Goal: Task Accomplishment & Management: Use online tool/utility

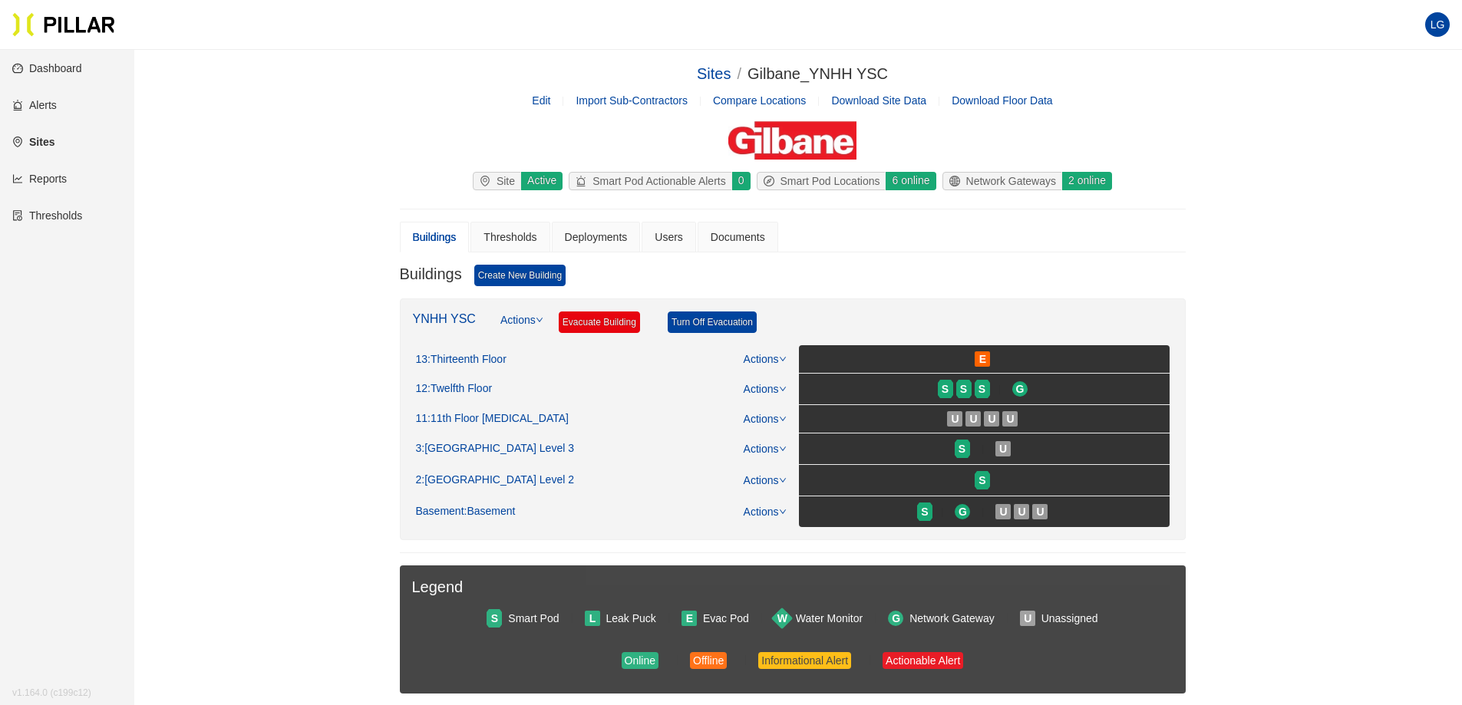
click at [58, 185] on link "Reports" at bounding box center [39, 179] width 54 height 12
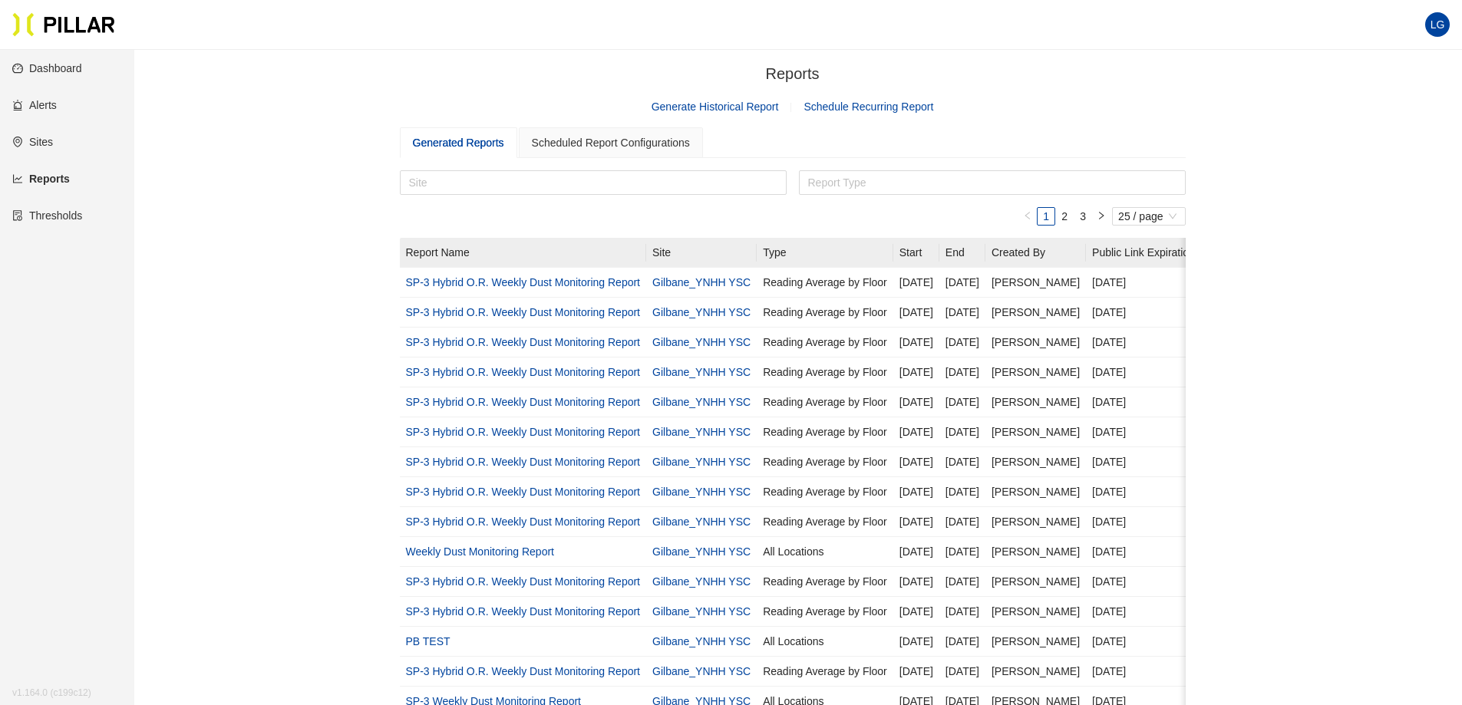
click at [676, 103] on link "Generate Historical Report" at bounding box center [714, 107] width 127 height 12
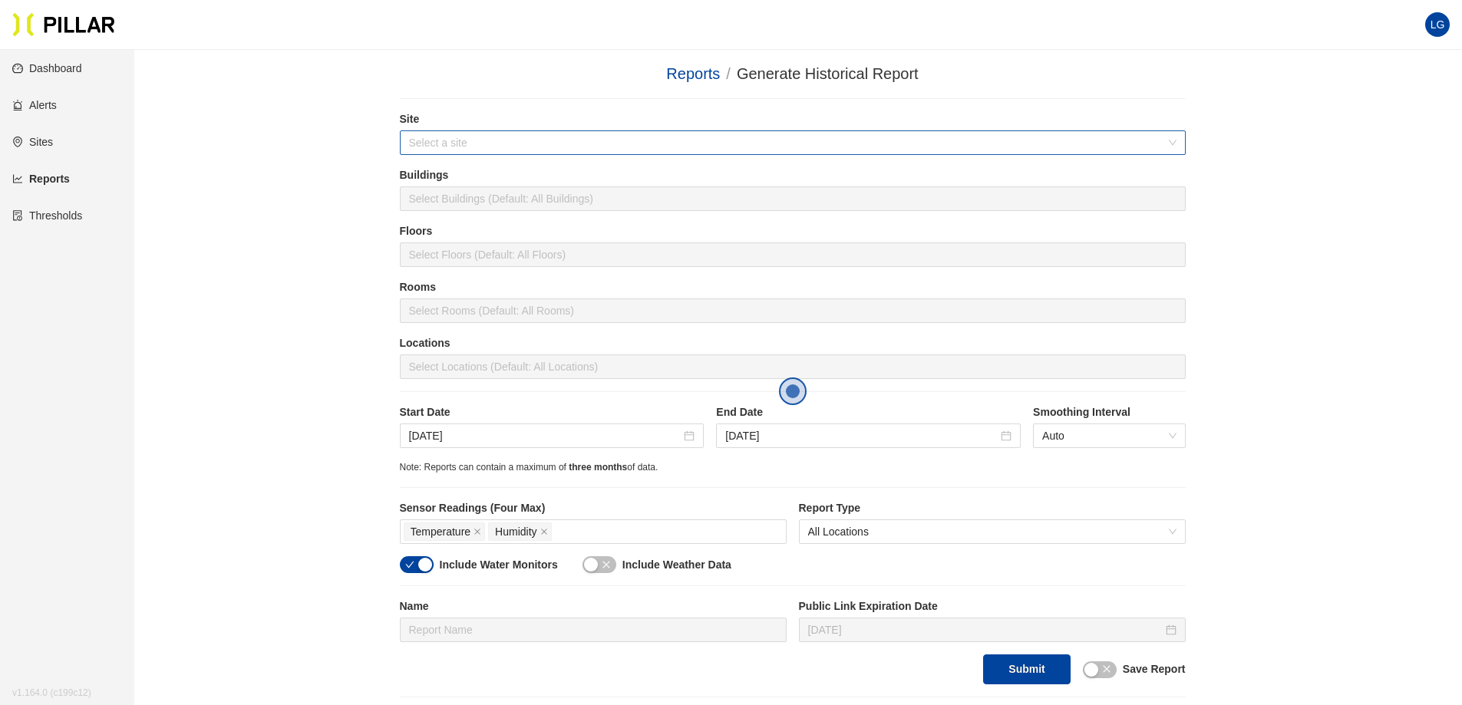
click at [503, 134] on input "search" at bounding box center [787, 142] width 757 height 23
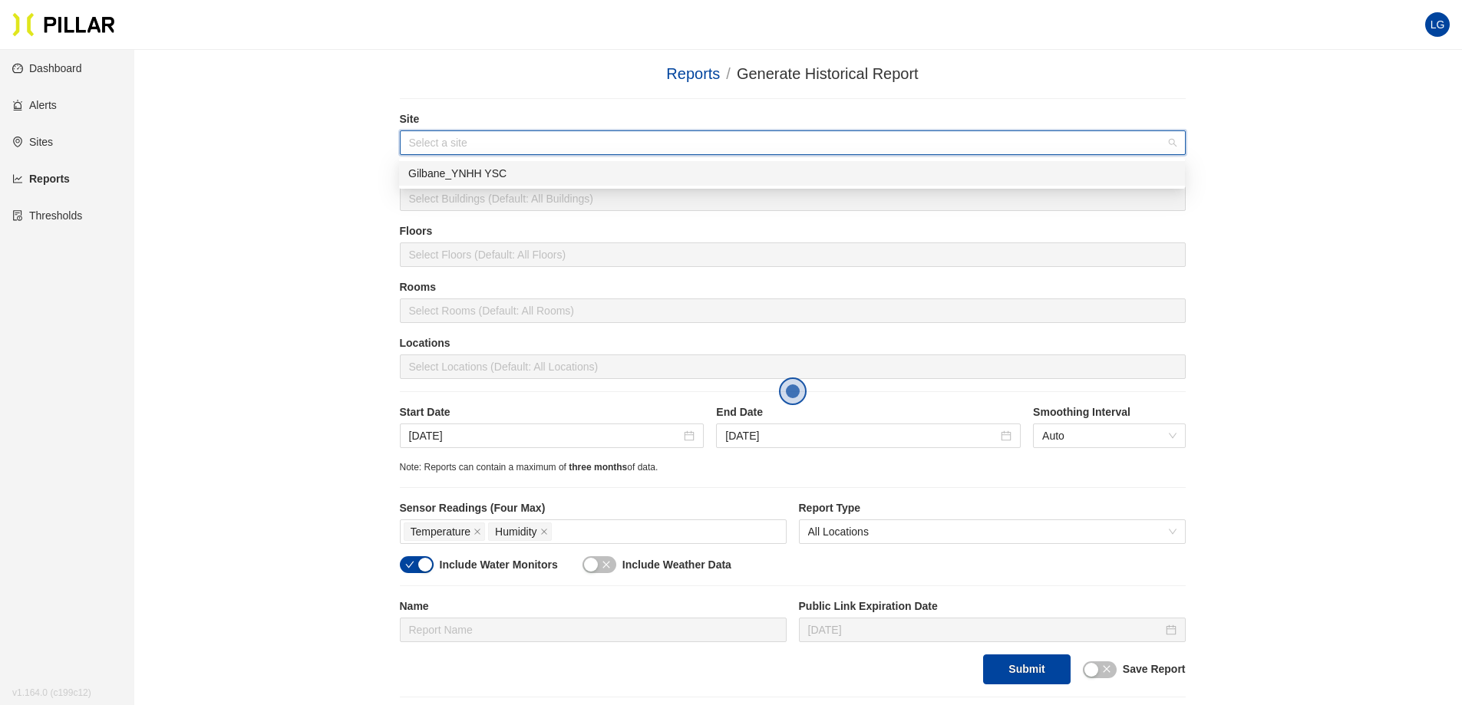
click at [503, 181] on div "Gilbane_YNHH YSC" at bounding box center [791, 173] width 767 height 17
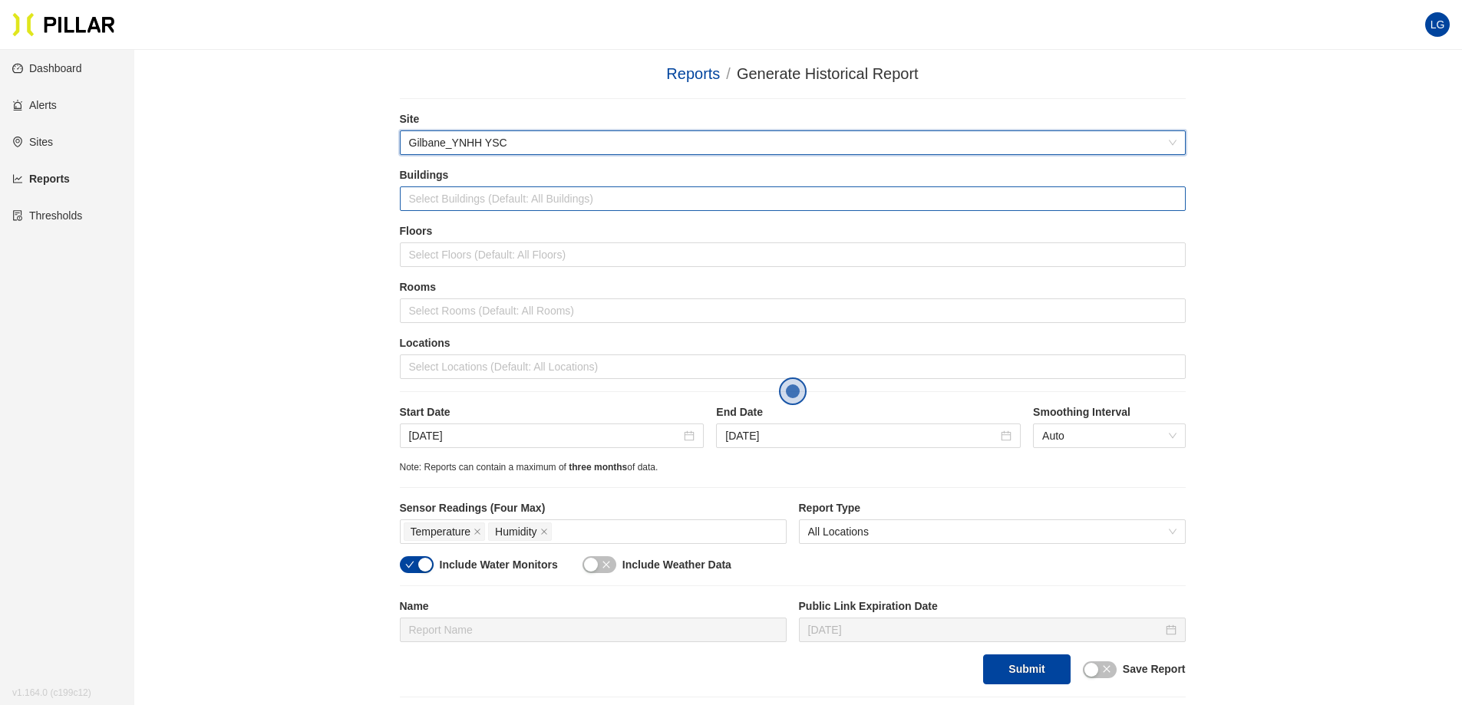
click at [493, 202] on div at bounding box center [793, 198] width 778 height 21
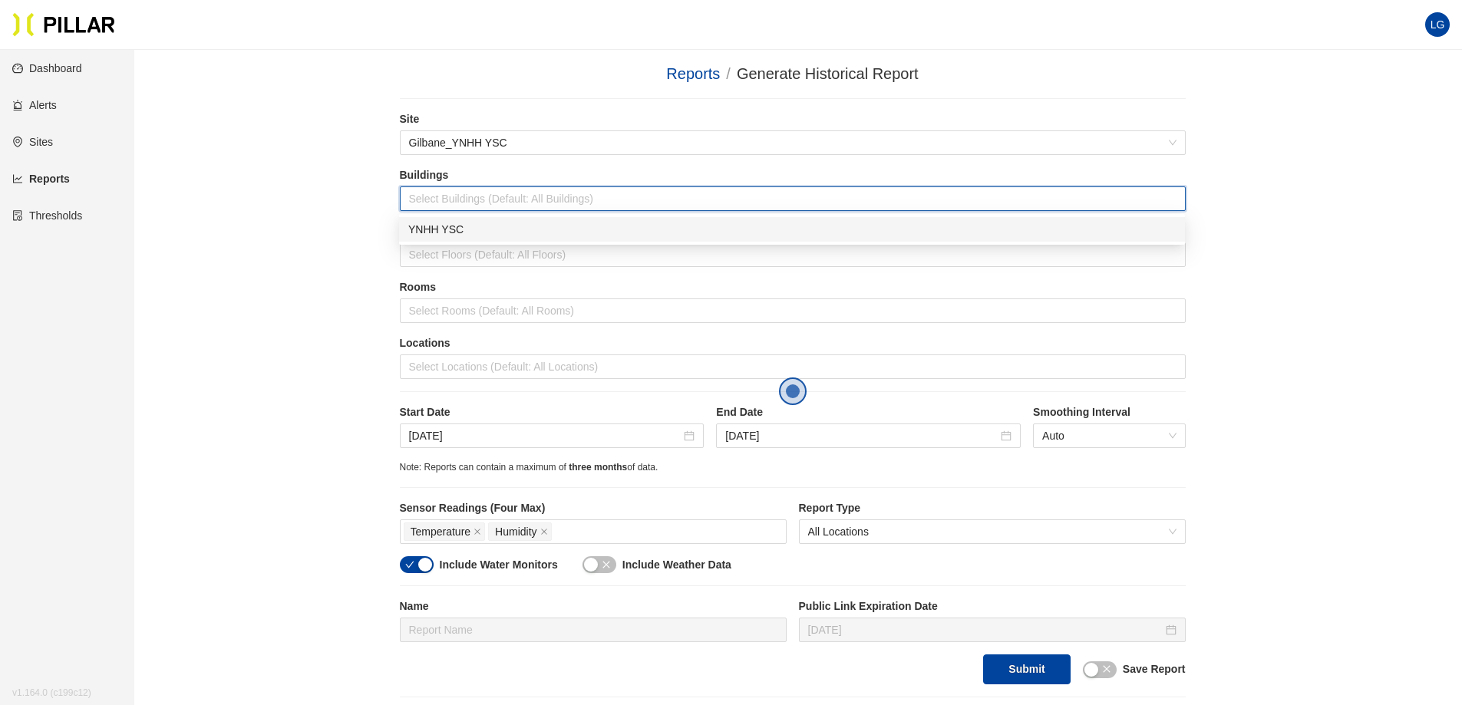
click at [480, 235] on div "YNHH YSC" at bounding box center [791, 229] width 767 height 17
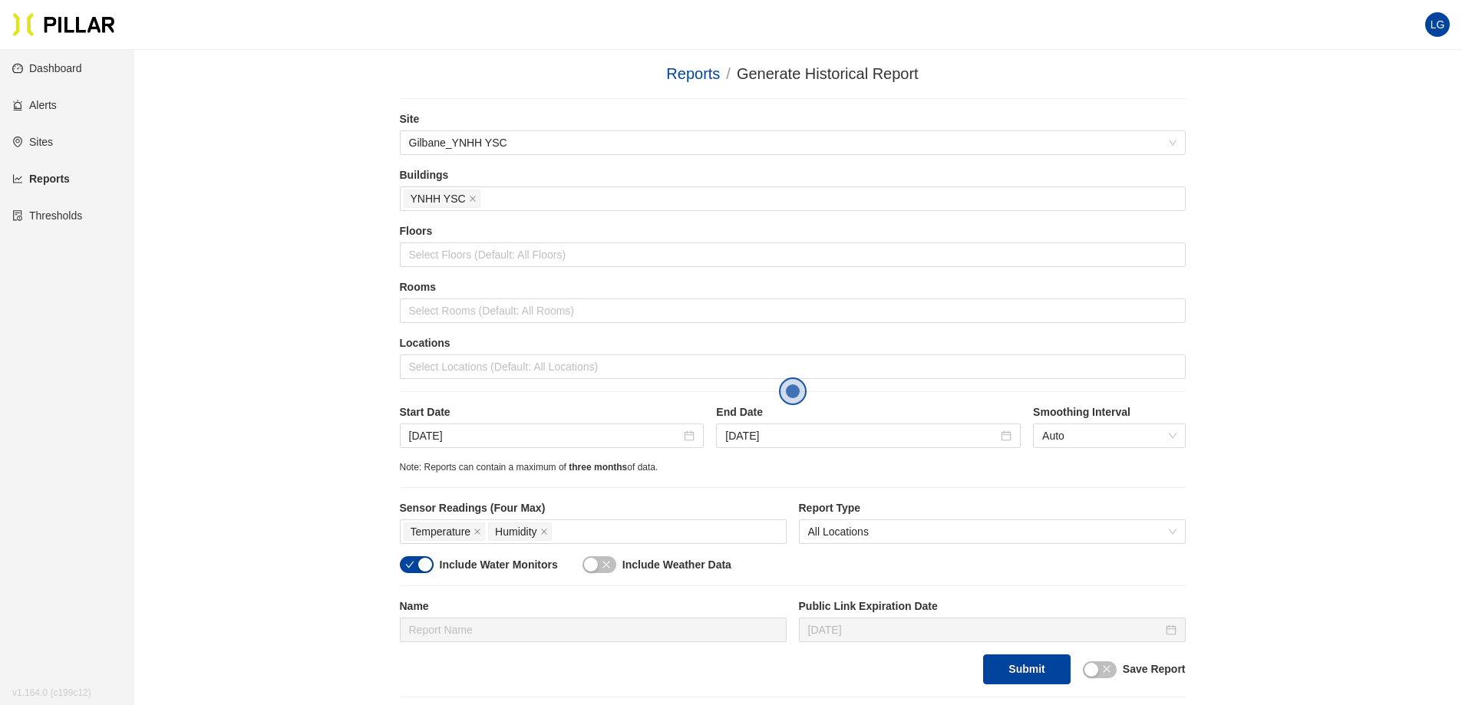
click at [337, 265] on div "Reports / Generate Historical Report / Site Gilbane_YNHH YSC Buildings YNHH YSC…" at bounding box center [792, 379] width 1241 height 635
click at [450, 255] on div at bounding box center [793, 254] width 778 height 21
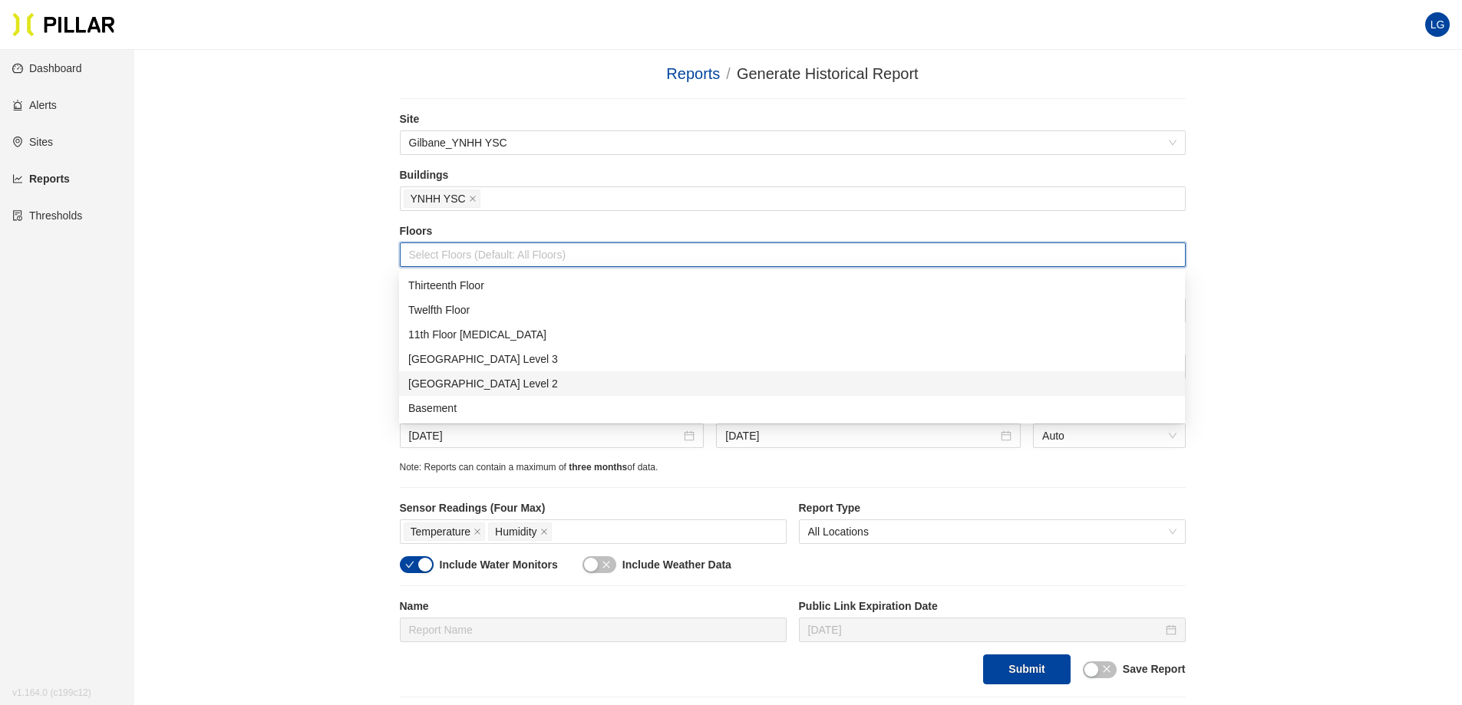
drag, startPoint x: 466, startPoint y: 385, endPoint x: 426, endPoint y: 372, distance: 42.7
click at [466, 385] on div "[GEOGRAPHIC_DATA] Level 2" at bounding box center [791, 383] width 767 height 17
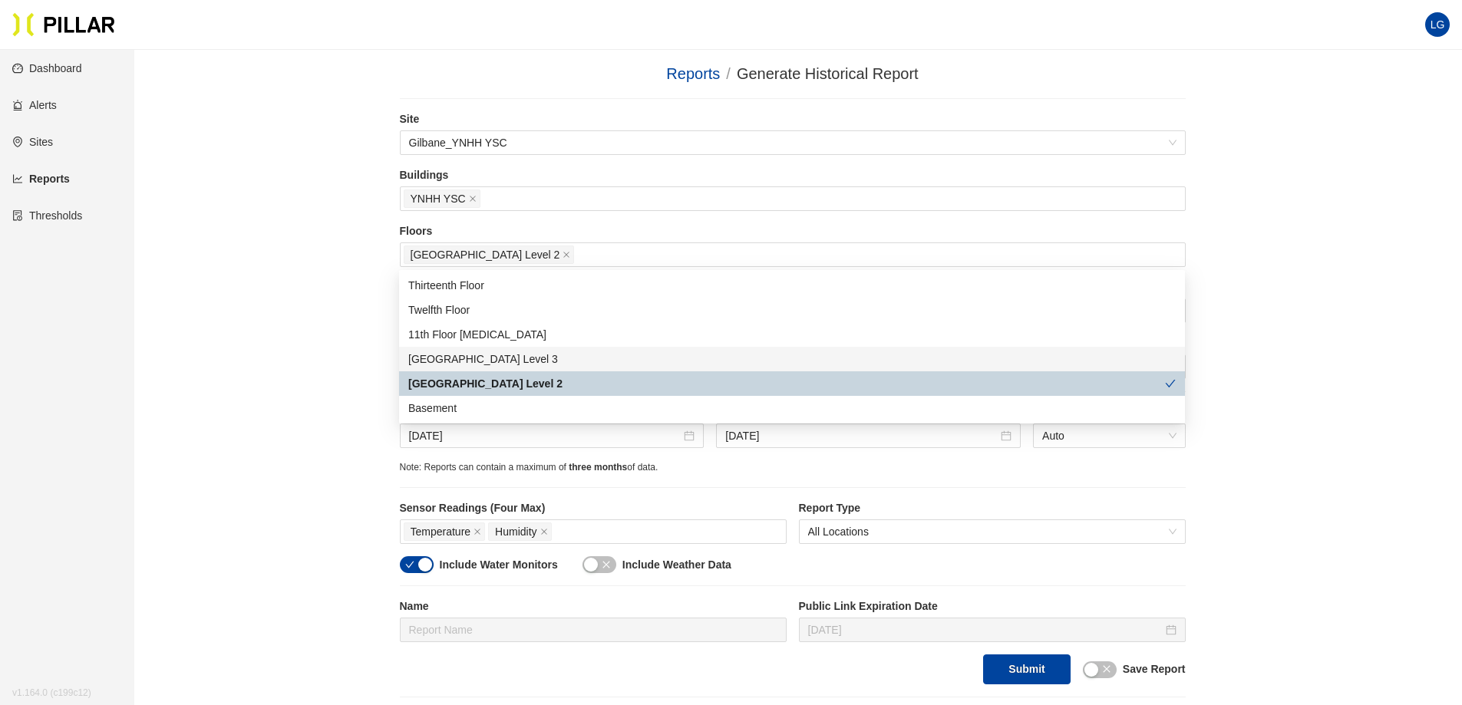
click at [346, 329] on div "Reports / Generate Historical Report / Site Gilbane_YNHH YSC Buildings YNHH YSC…" at bounding box center [792, 379] width 1241 height 635
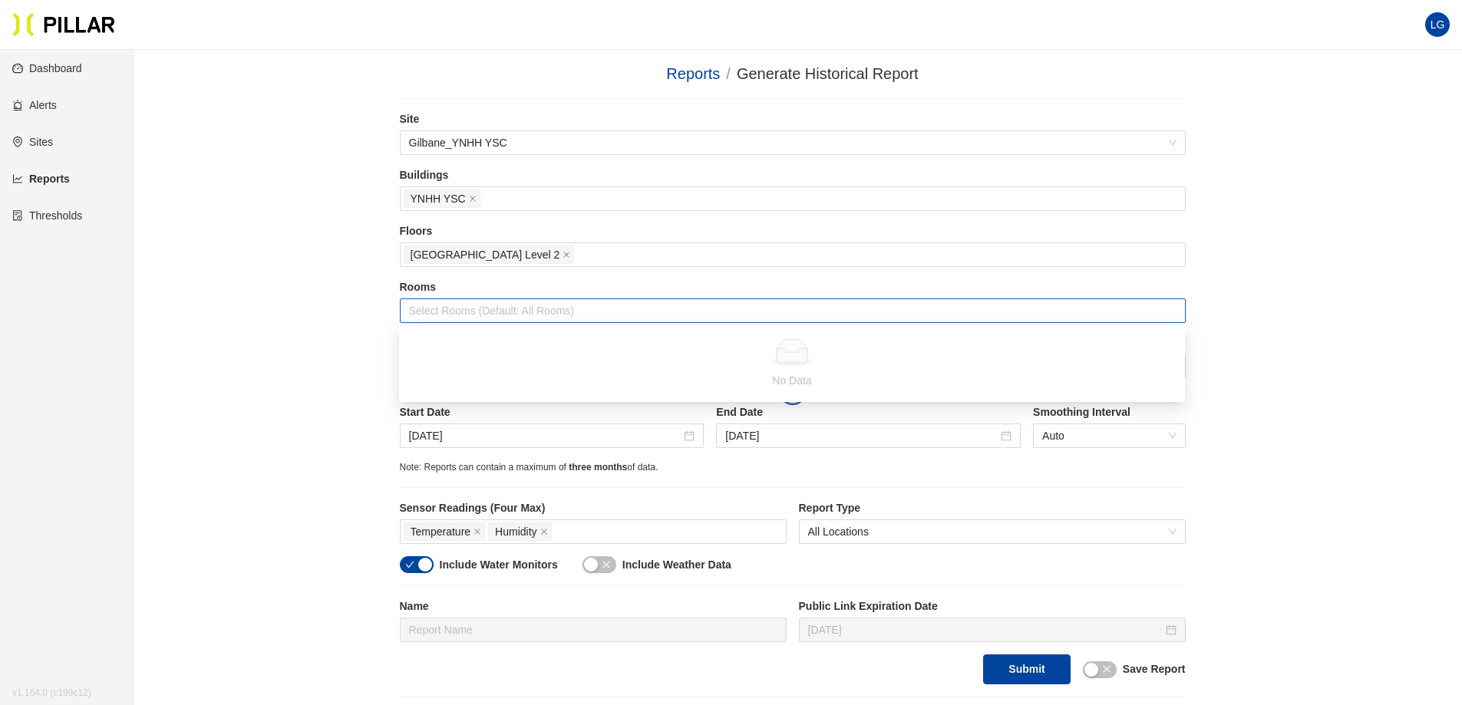
click at [481, 312] on div at bounding box center [793, 310] width 778 height 21
click at [305, 303] on div "Reports / Generate Historical Report / Site Gilbane_YNHH YSC Buildings YNHH YSC…" at bounding box center [792, 379] width 1241 height 635
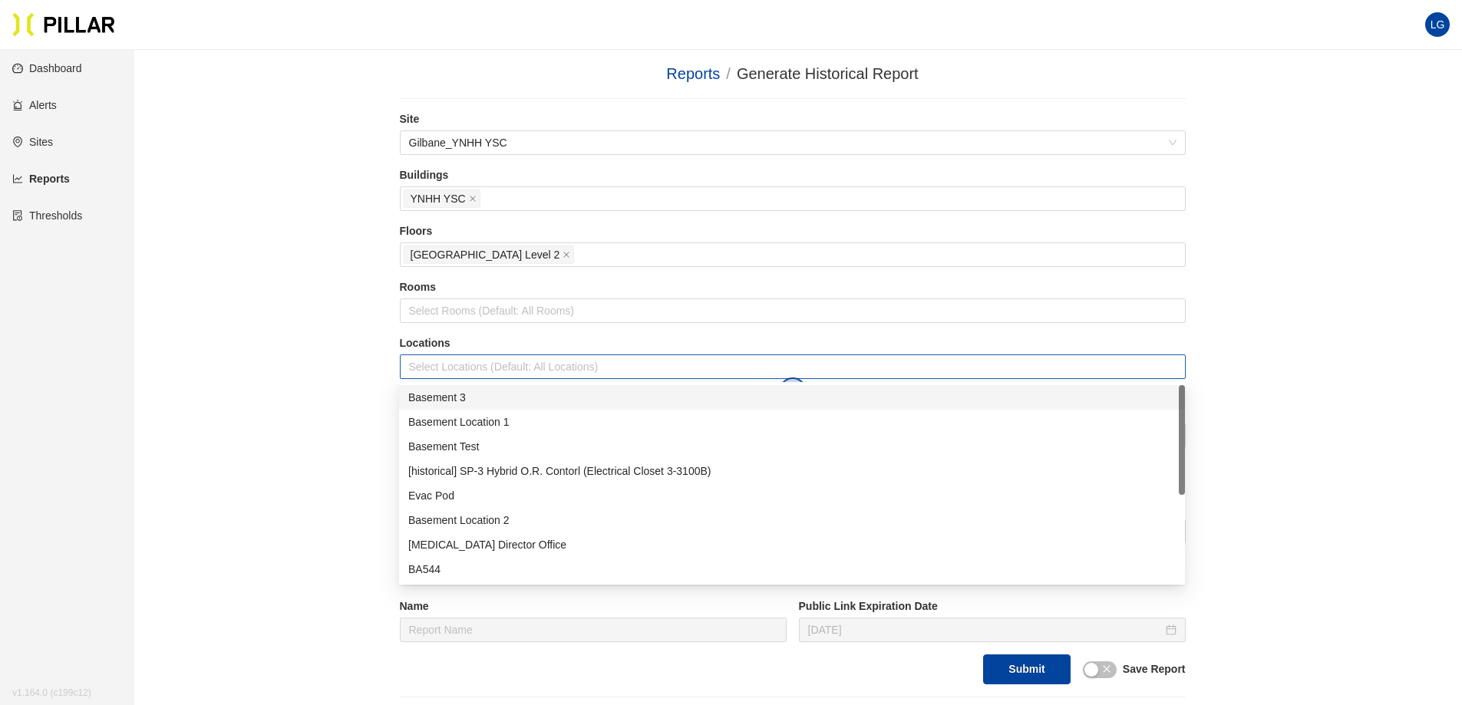
click at [431, 362] on div at bounding box center [793, 366] width 778 height 21
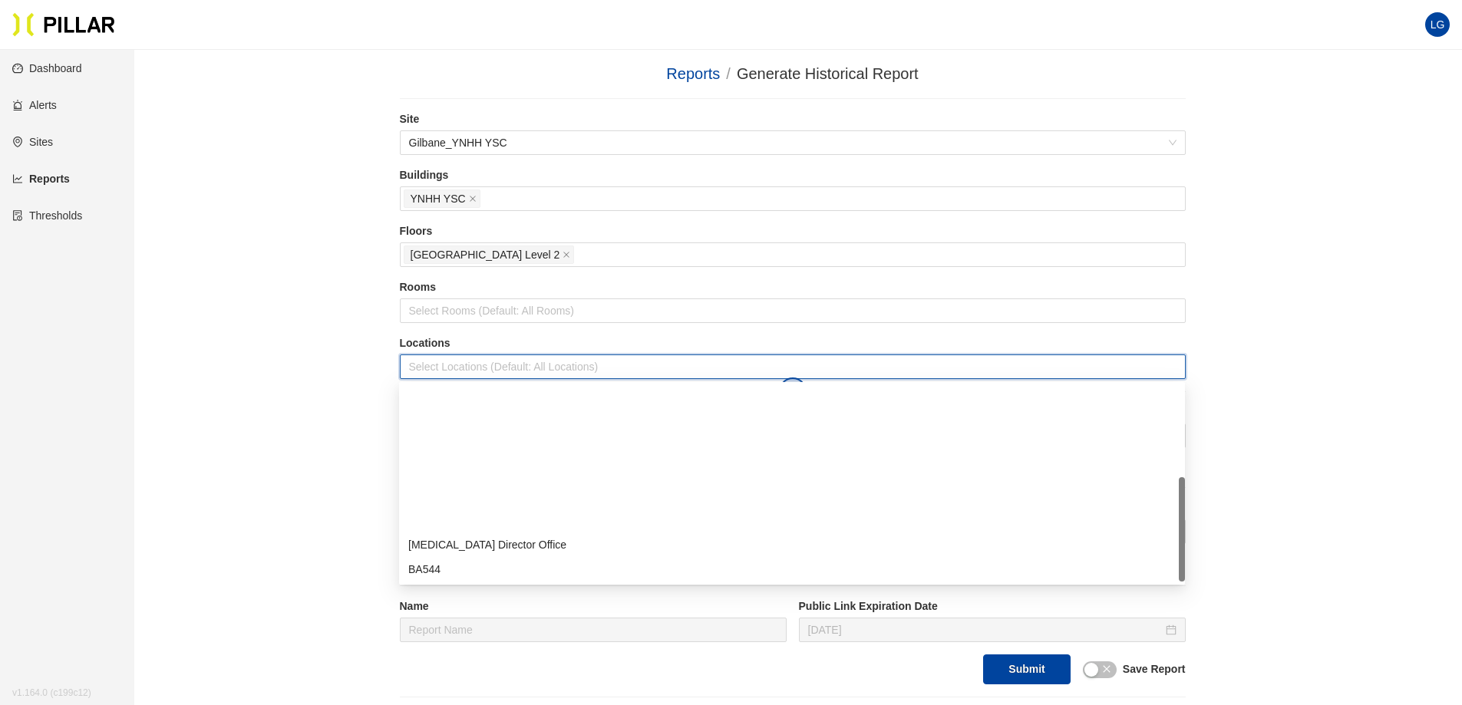
scroll to position [172, 0]
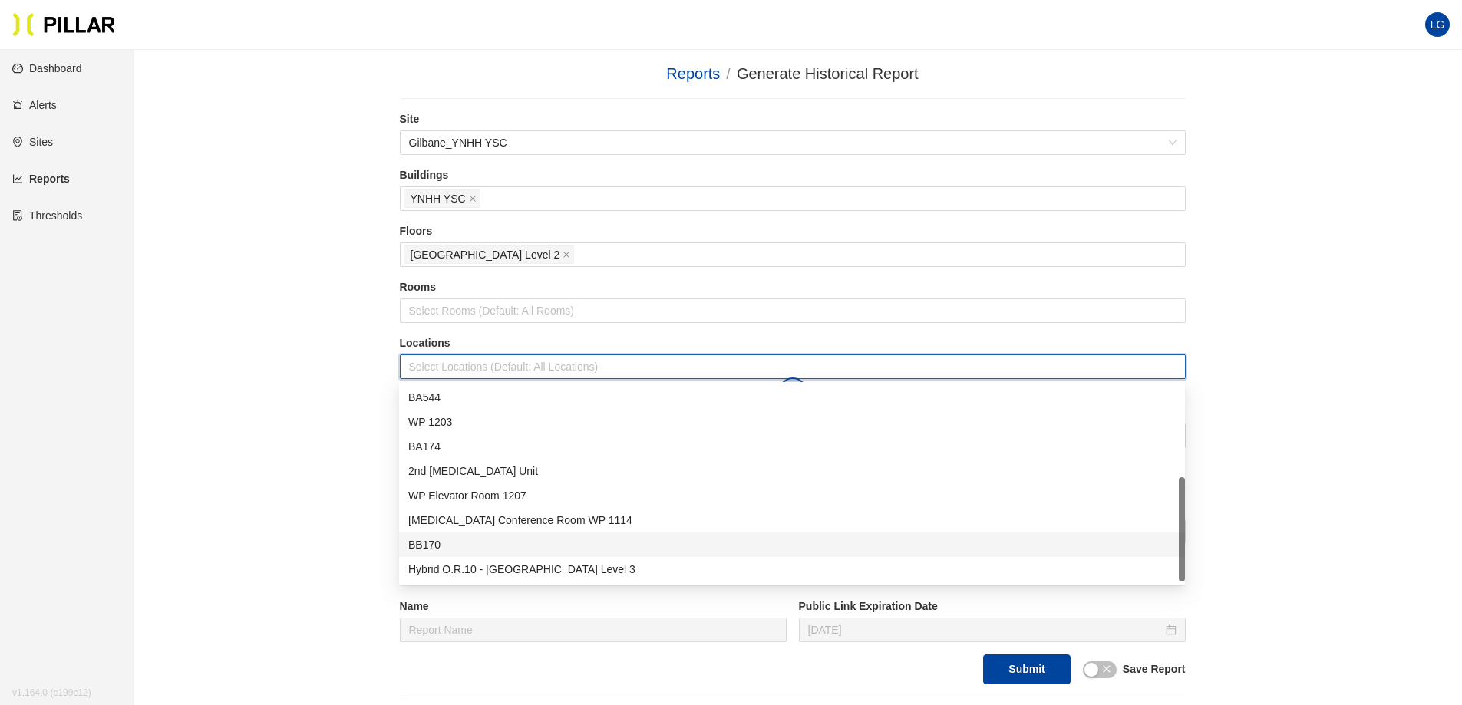
click at [455, 536] on div "BB170" at bounding box center [792, 544] width 786 height 25
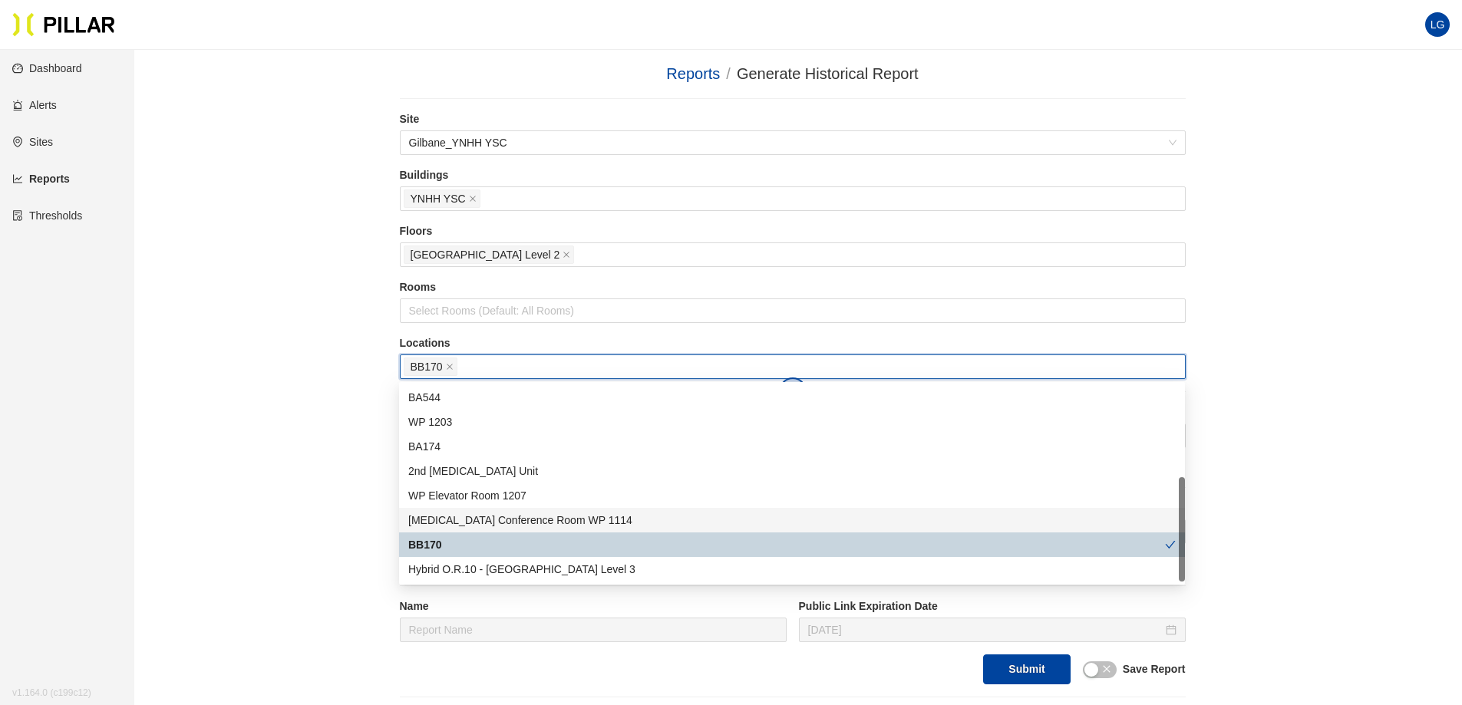
click at [242, 377] on div "Reports / Generate Historical Report / Site Gilbane_YNHH YSC Buildings YNHH YSC…" at bounding box center [792, 379] width 1241 height 635
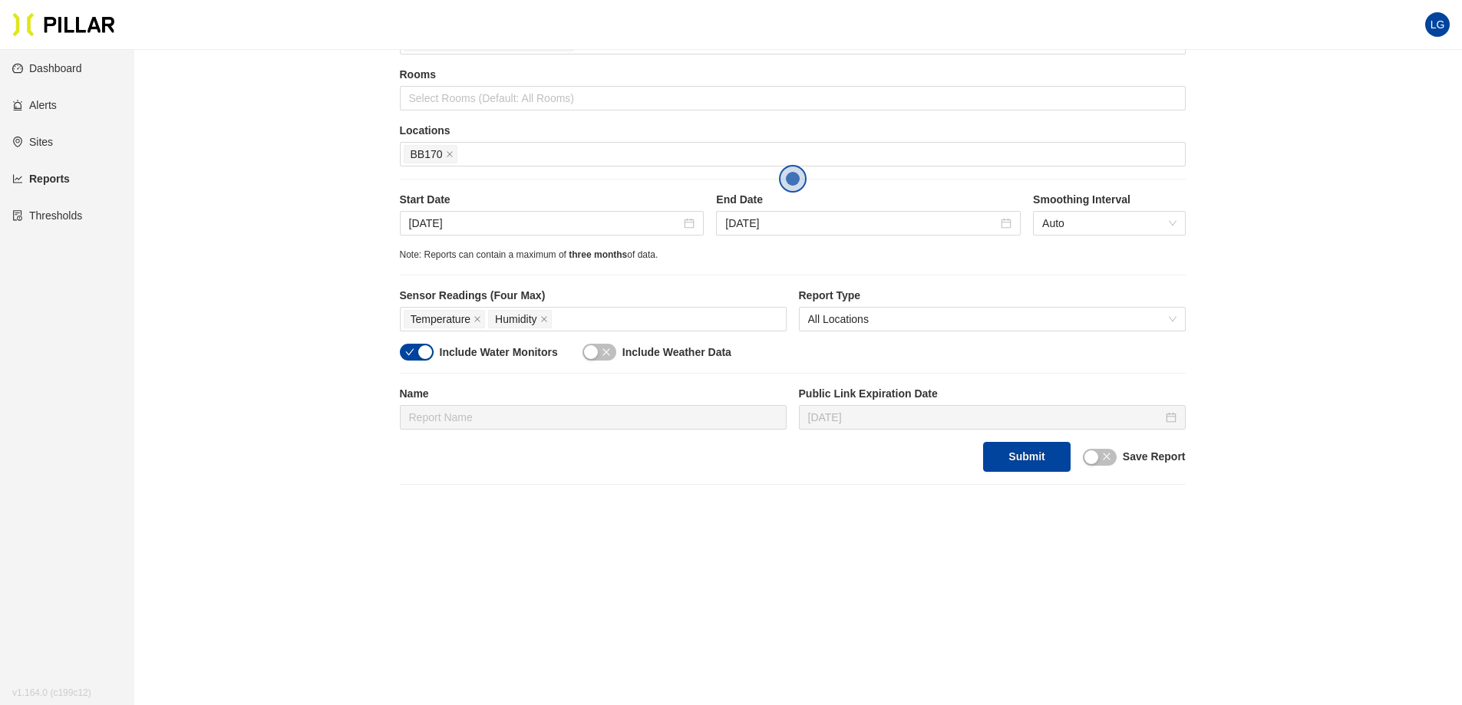
scroll to position [238, 0]
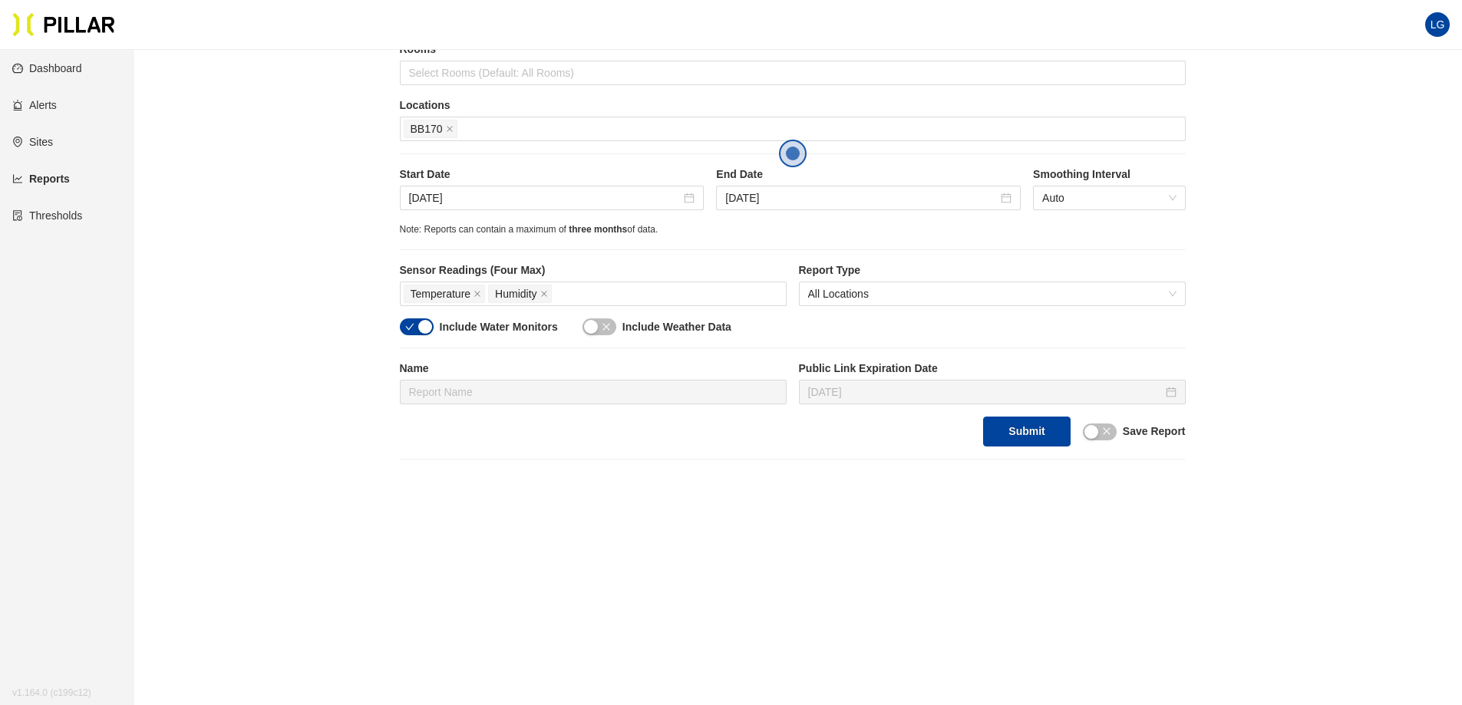
click at [462, 462] on main "Reports / Generate Historical Report / Site Gilbane_YNHH YSC Buildings YNHH YSC…" at bounding box center [731, 258] width 1462 height 893
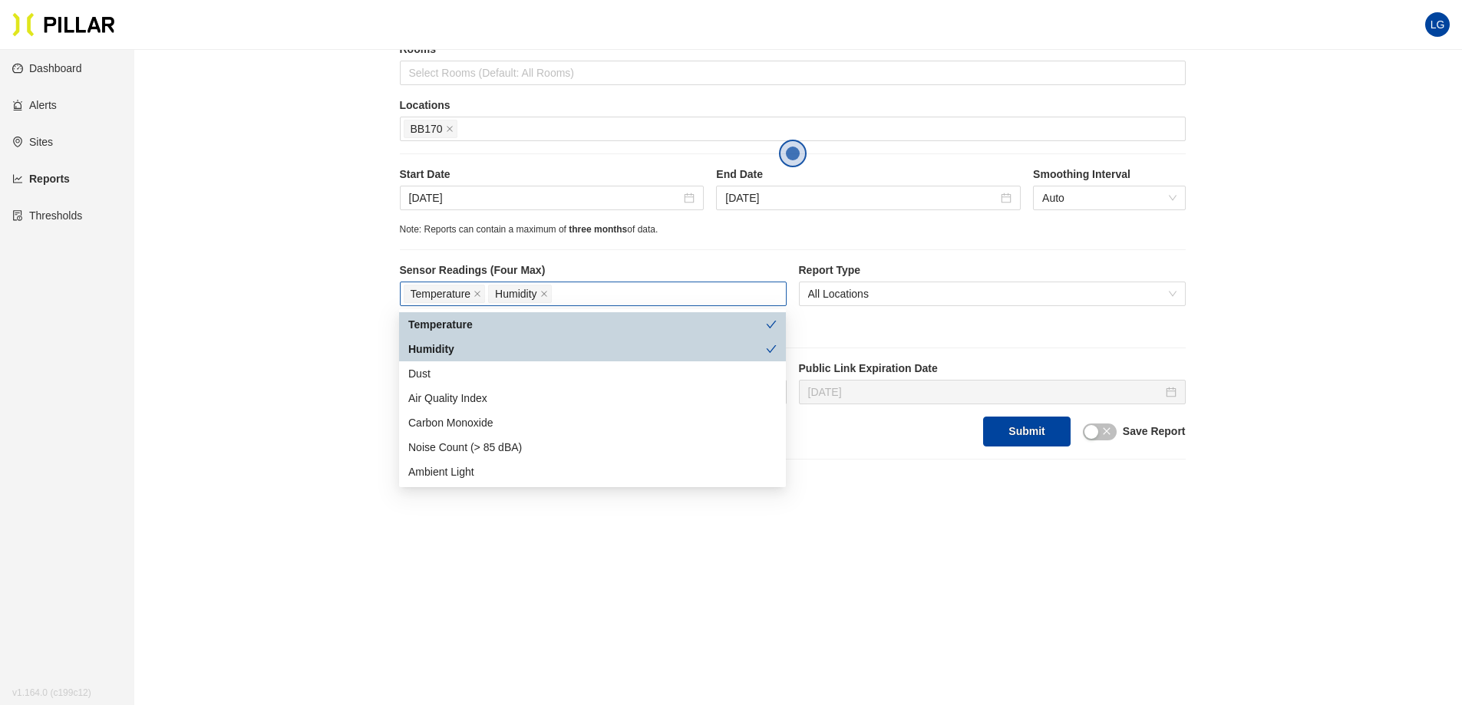
click at [588, 283] on div "Temperature Humidity" at bounding box center [593, 293] width 379 height 21
type input "d"
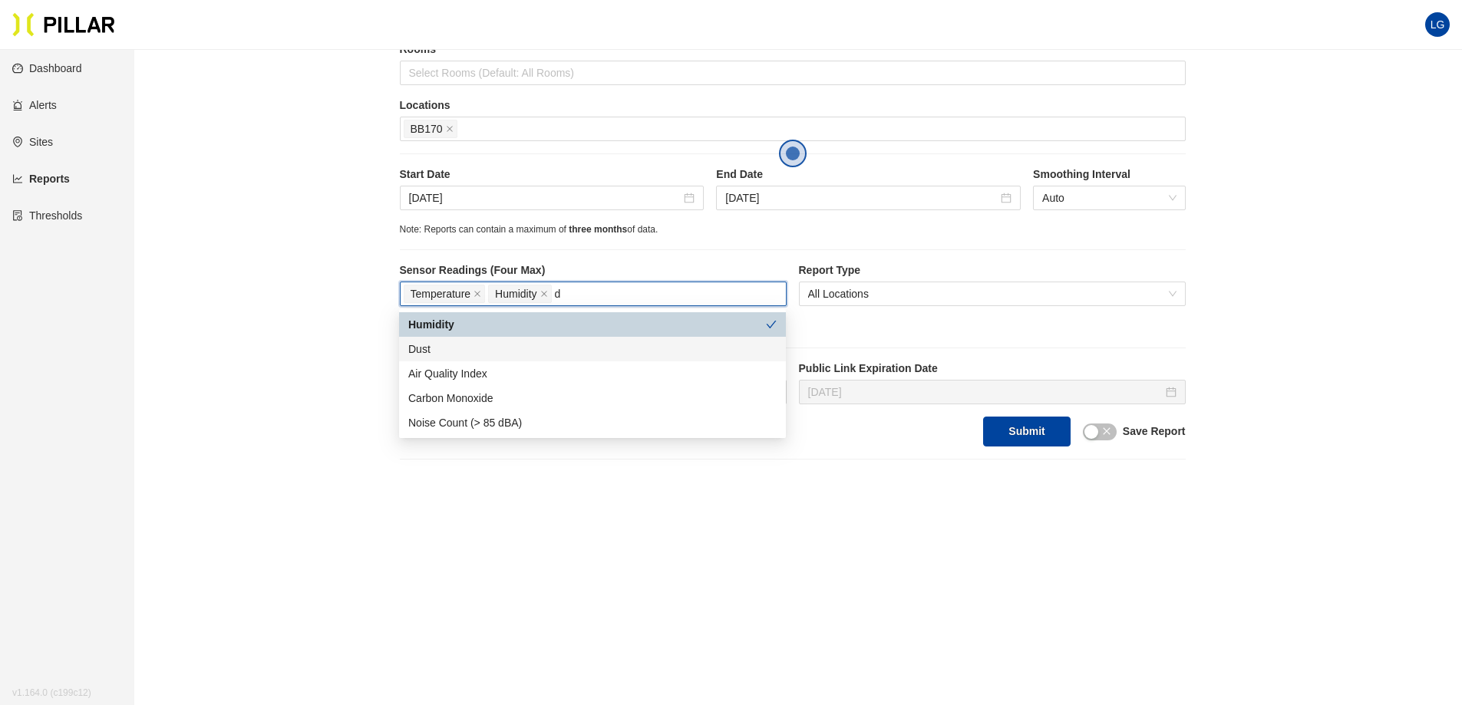
click at [440, 355] on div "Dust" at bounding box center [592, 349] width 368 height 17
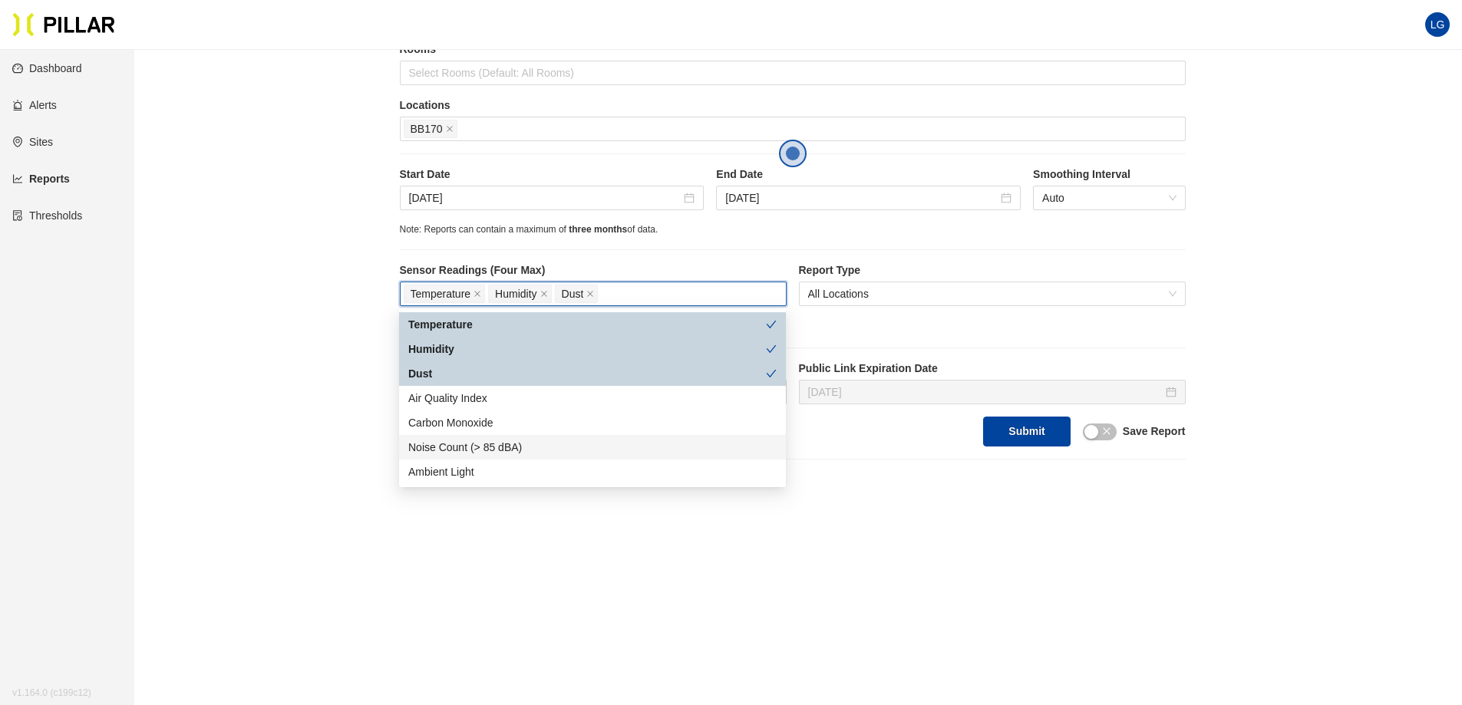
click at [985, 552] on main "Reports / Generate Historical Report / Site Gilbane_YNHH YSC Buildings YNHH YSC…" at bounding box center [731, 258] width 1462 height 893
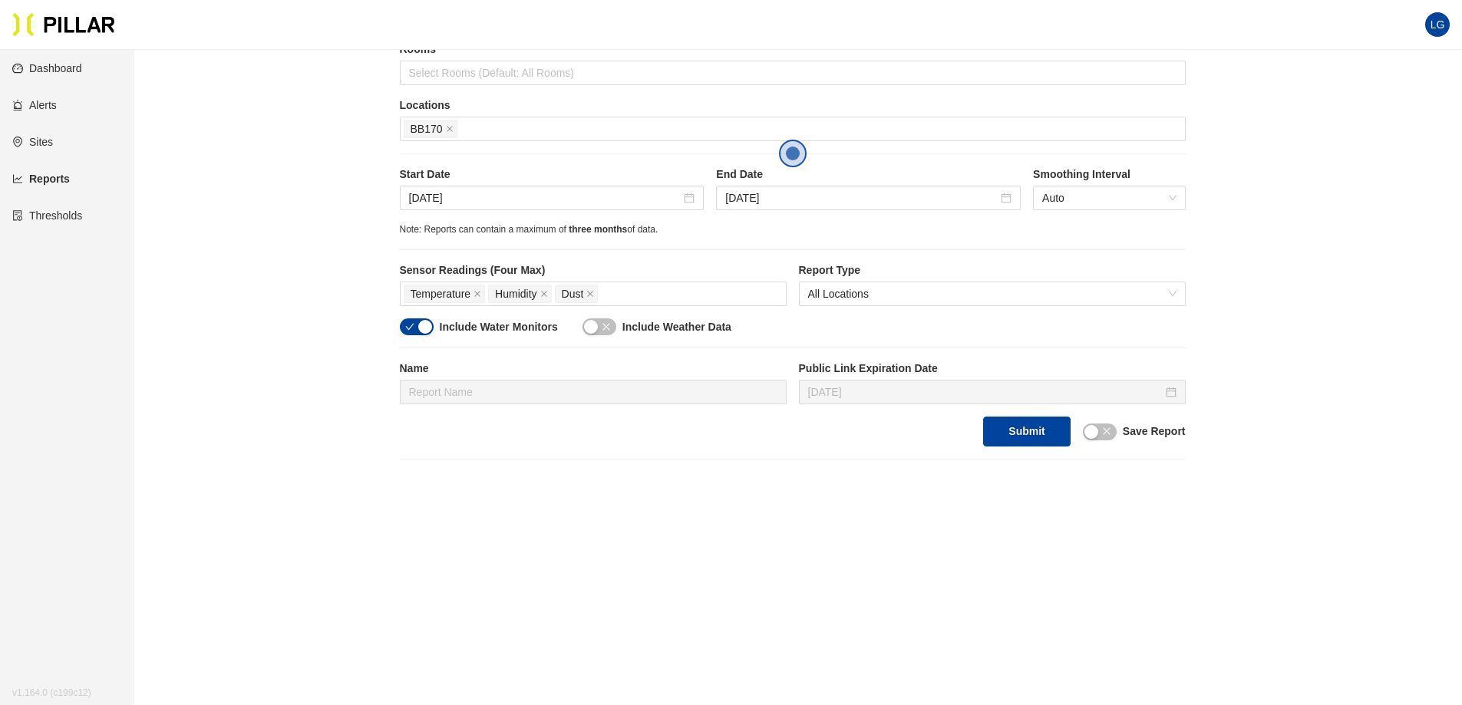
click at [995, 453] on section "Reports / Generate Historical Report / Site Gilbane_YNHH YSC Buildings YNHH YSC…" at bounding box center [793, 141] width 786 height 635
click at [995, 439] on button "Submit" at bounding box center [1026, 432] width 87 height 30
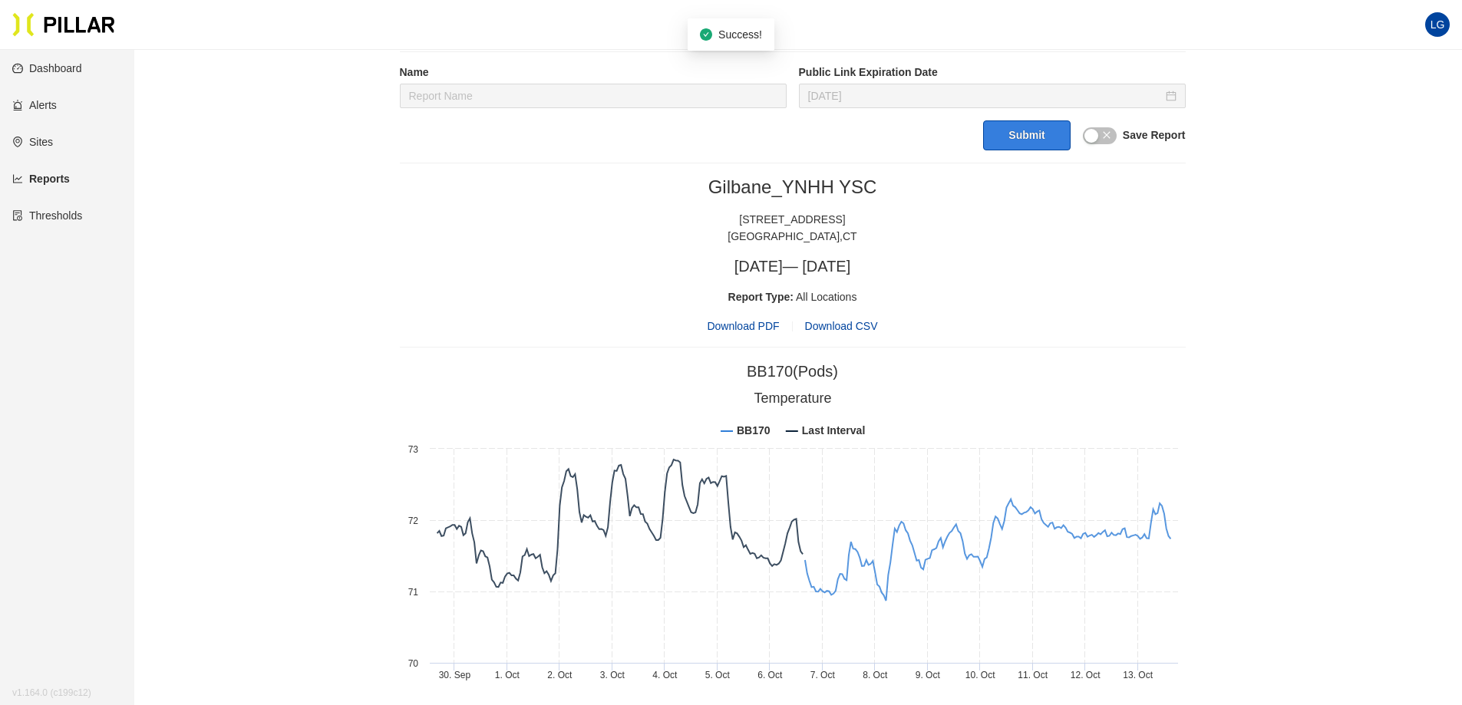
scroll to position [545, 0]
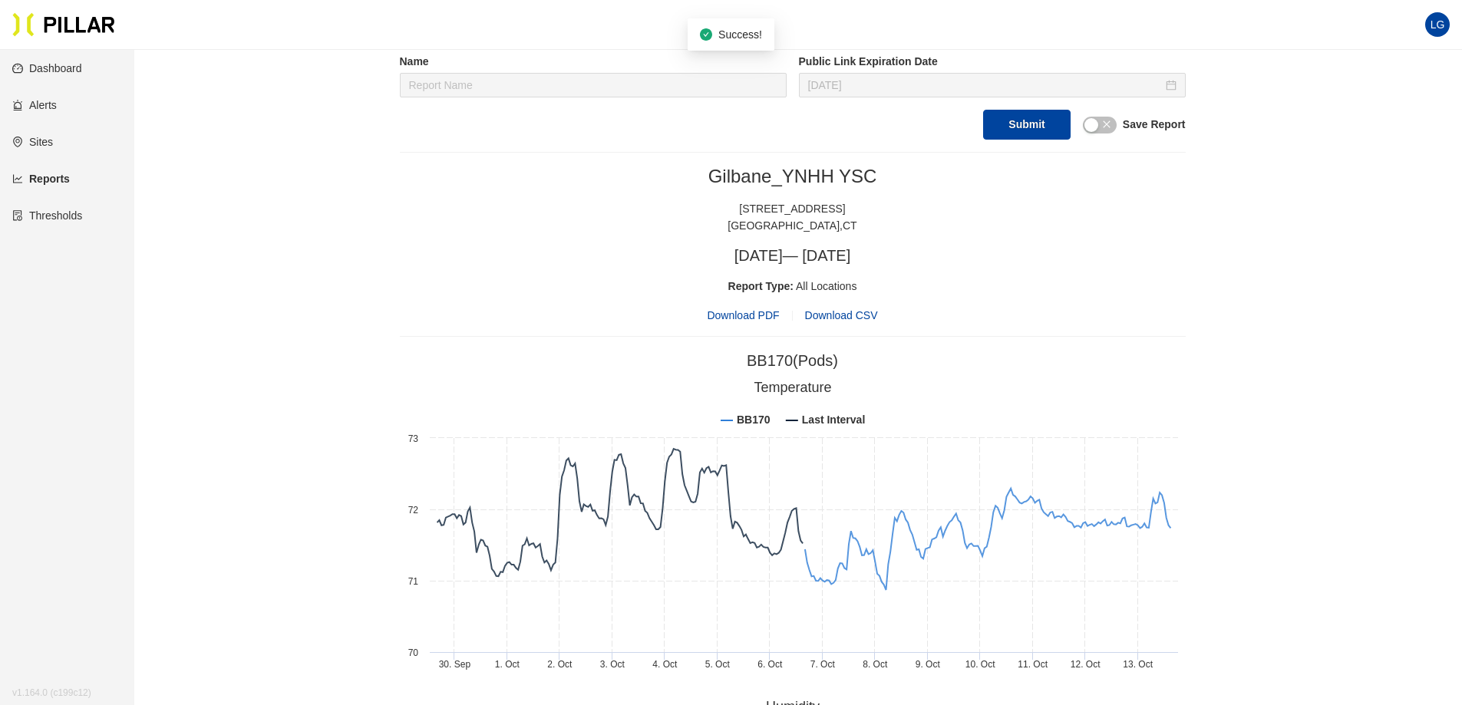
click at [747, 321] on span "Download PDF" at bounding box center [743, 315] width 72 height 17
